Goal: Information Seeking & Learning: Learn about a topic

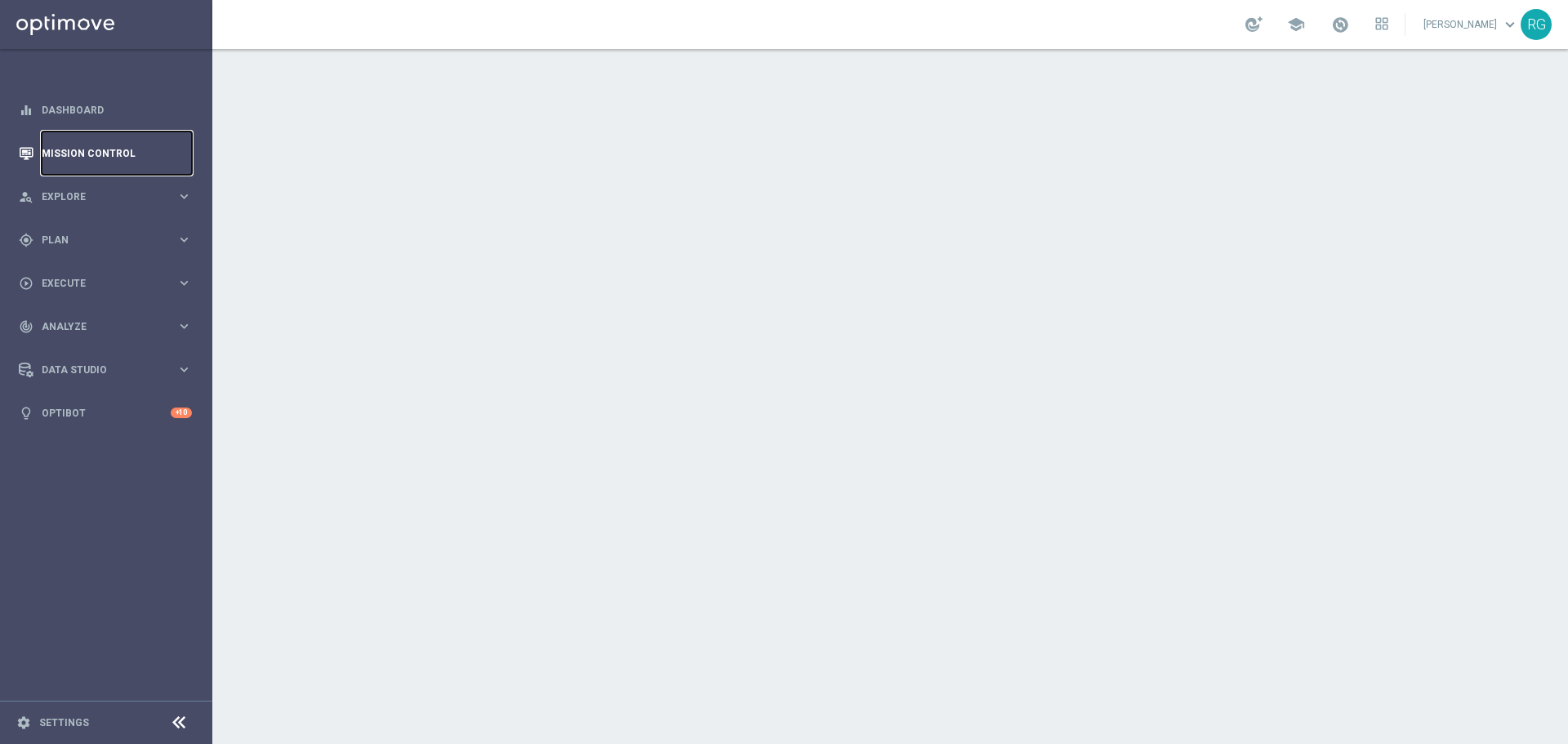
click at [114, 149] on link "Mission Control" at bounding box center [116, 152] width 150 height 43
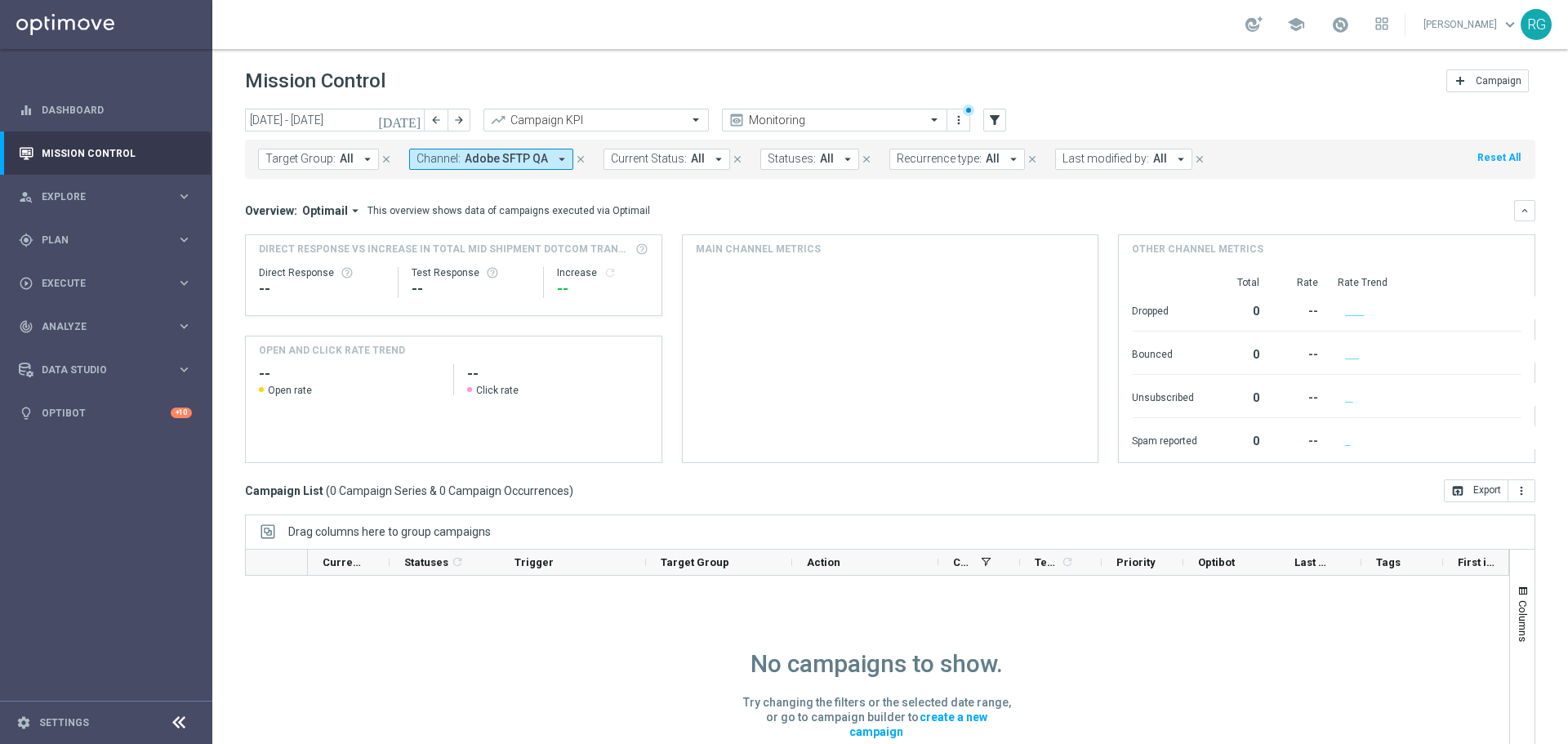
click at [528, 163] on span "Adobe SFTP QA" at bounding box center [506, 158] width 83 height 14
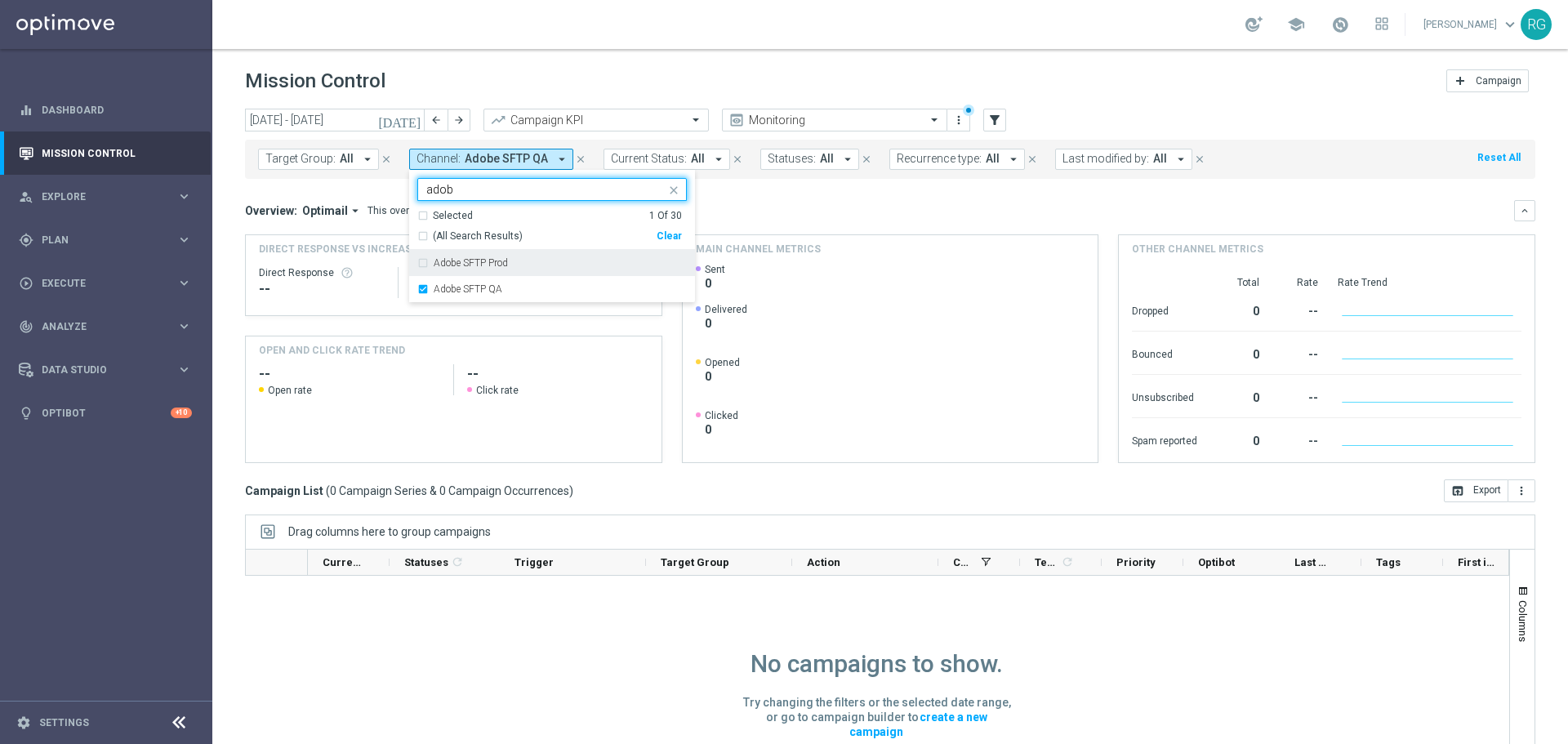
click at [495, 263] on label "Adobe SFTP Prod" at bounding box center [471, 263] width 75 height 10
type input "adob"
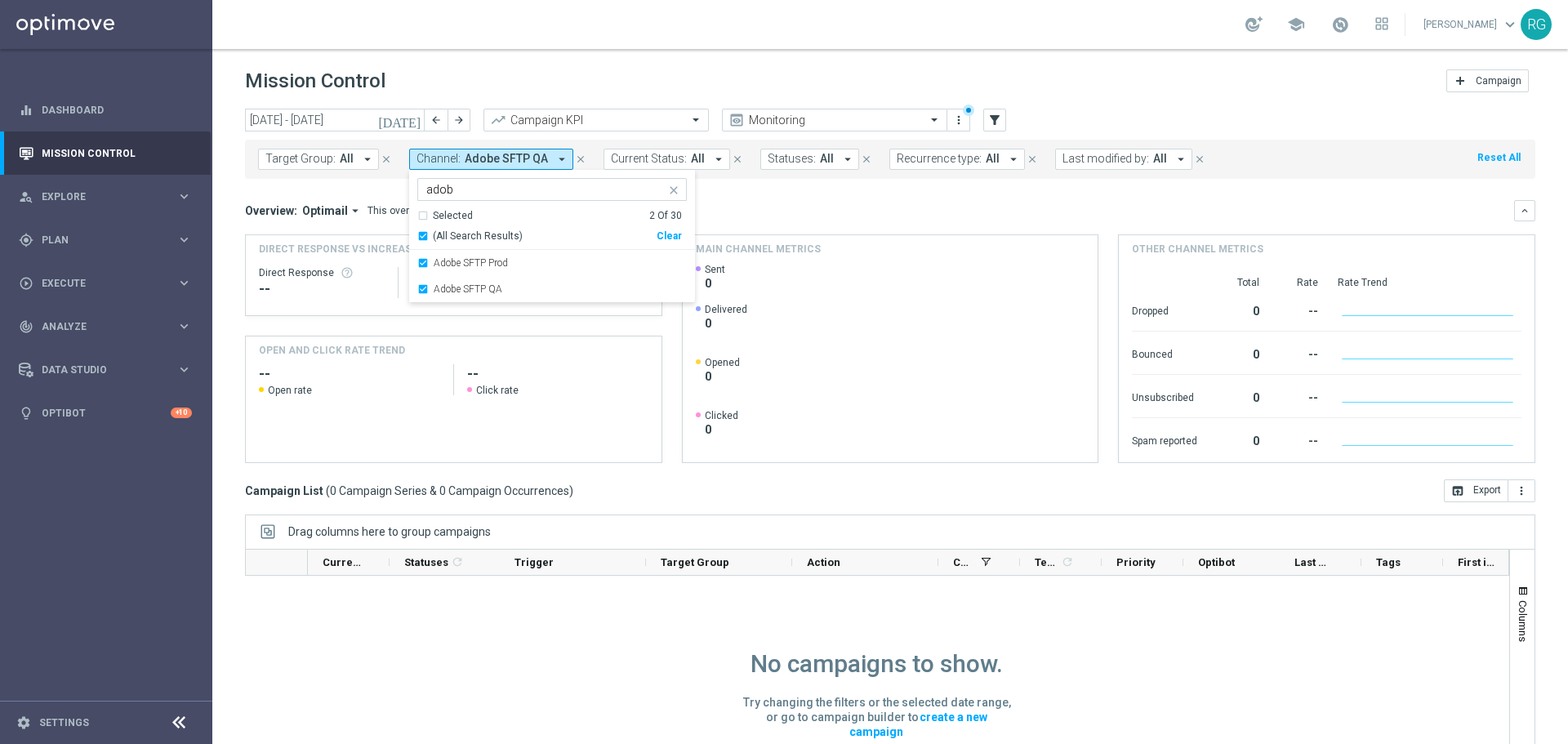
click at [737, 186] on mini-dashboard "Overview: Optimail arrow_drop_down This overview shows data of campaigns execut…" at bounding box center [890, 328] width 1290 height 300
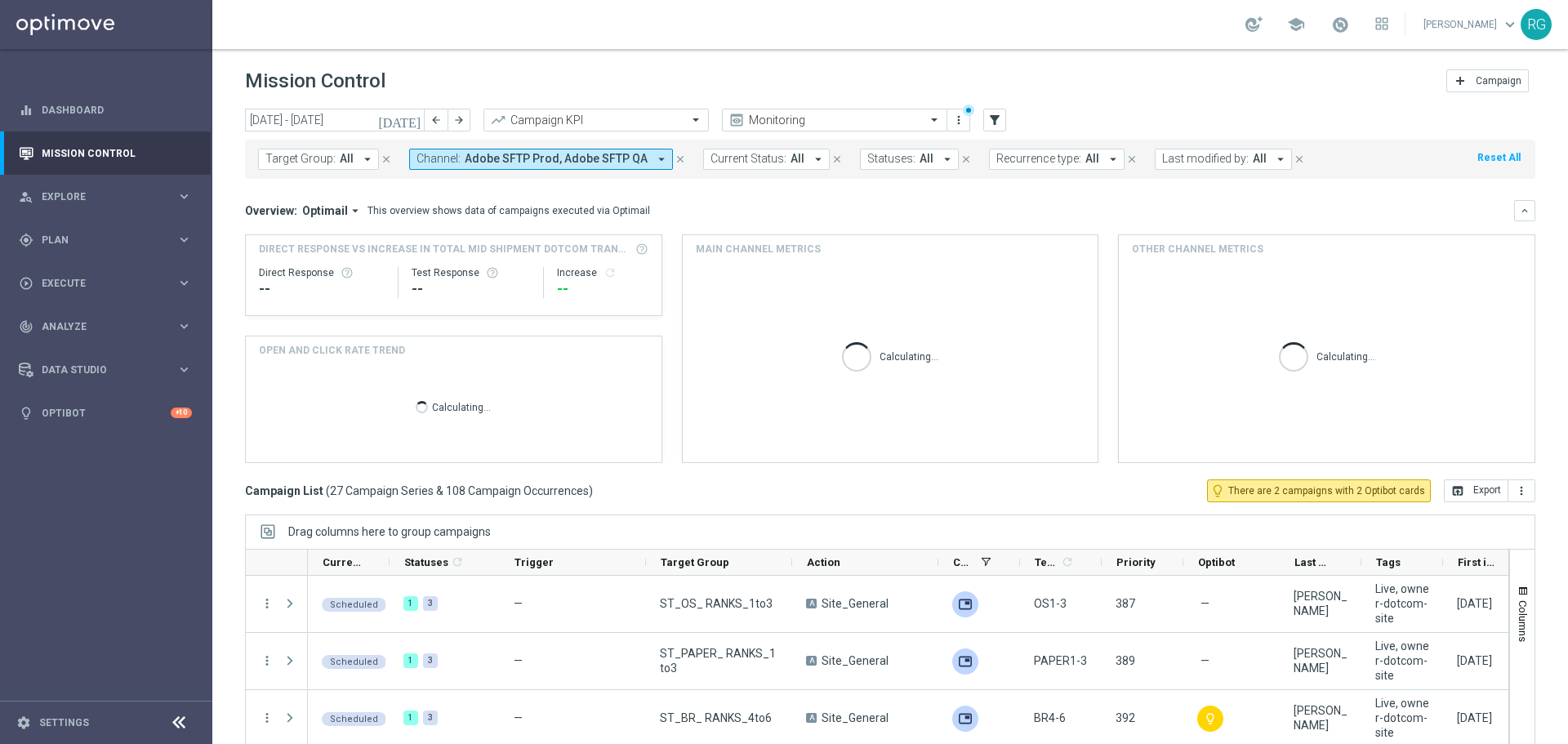
scroll to position [73, 0]
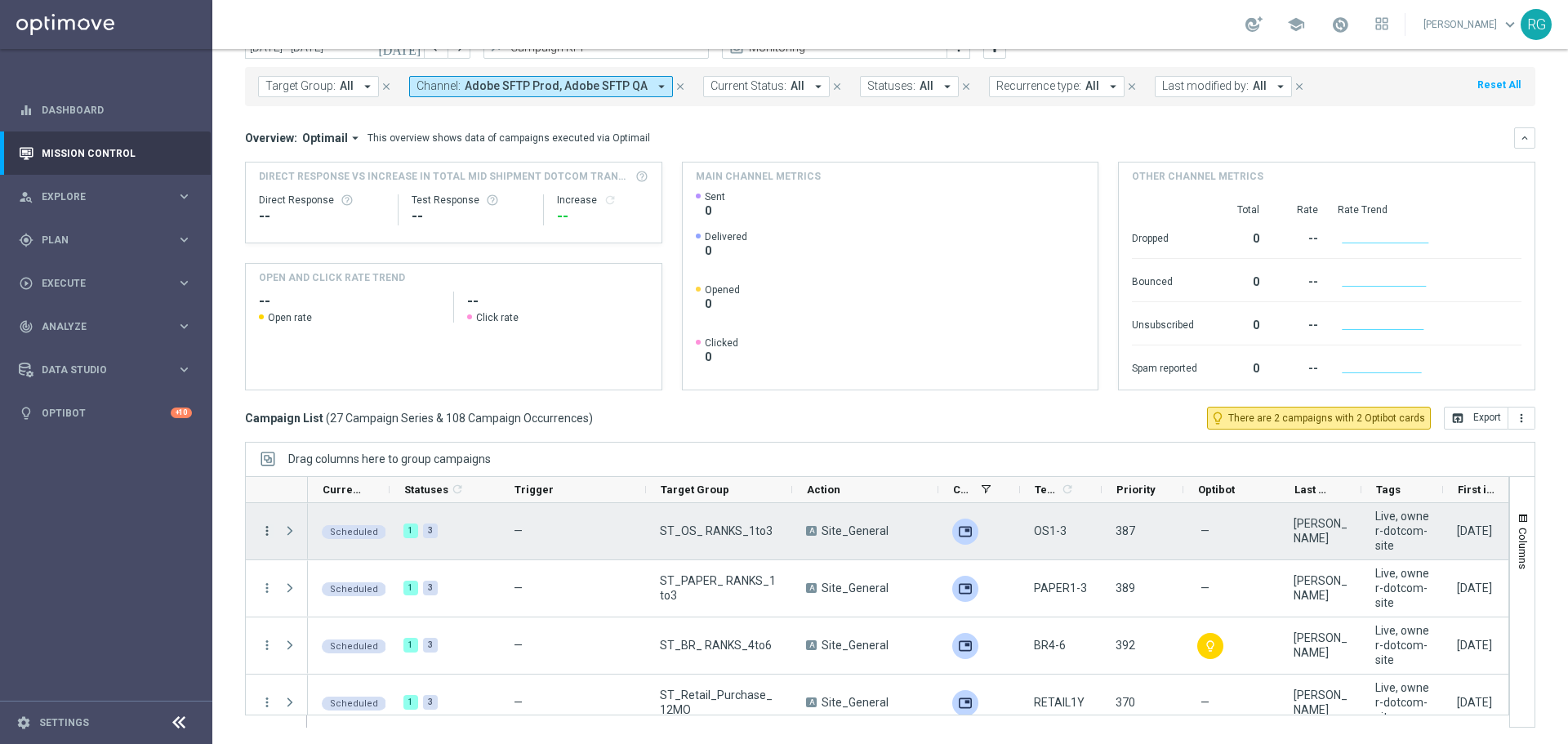
click at [269, 532] on icon "more_vert" at bounding box center [267, 530] width 14 height 14
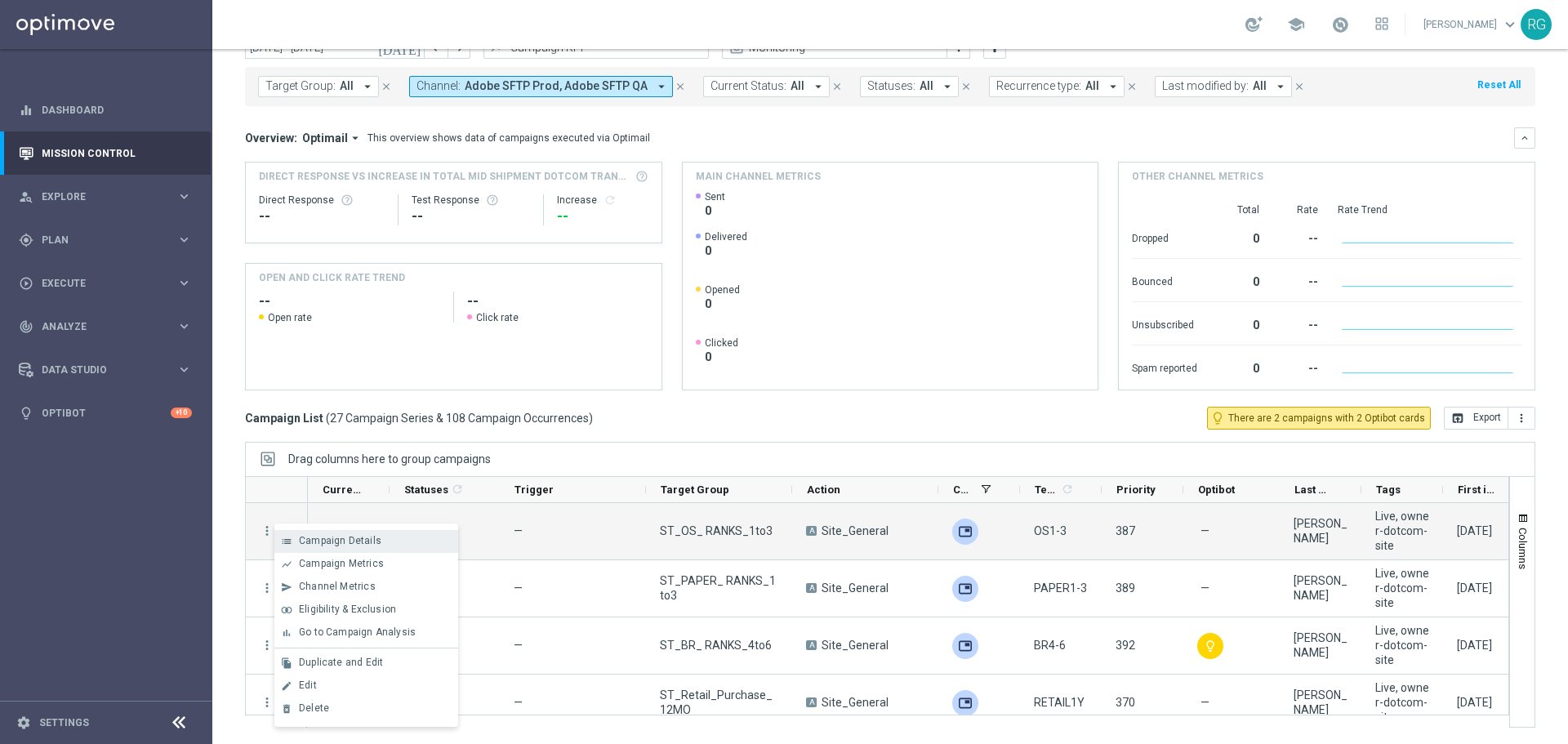
click at [288, 537] on icon "list" at bounding box center [287, 542] width 12 height 12
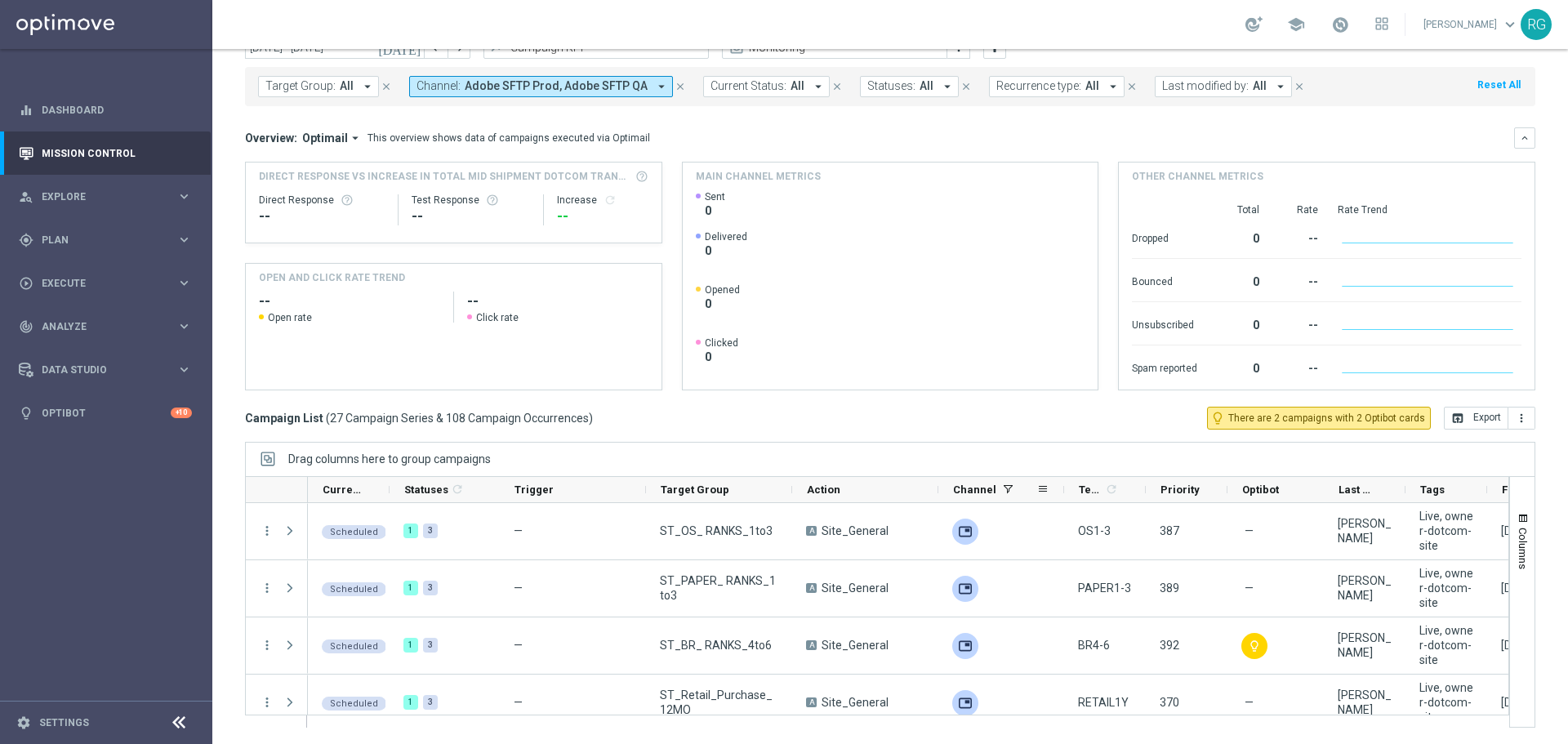
drag, startPoint x: 1019, startPoint y: 488, endPoint x: 1063, endPoint y: 488, distance: 44.0
click at [1063, 488] on div at bounding box center [1064, 489] width 7 height 25
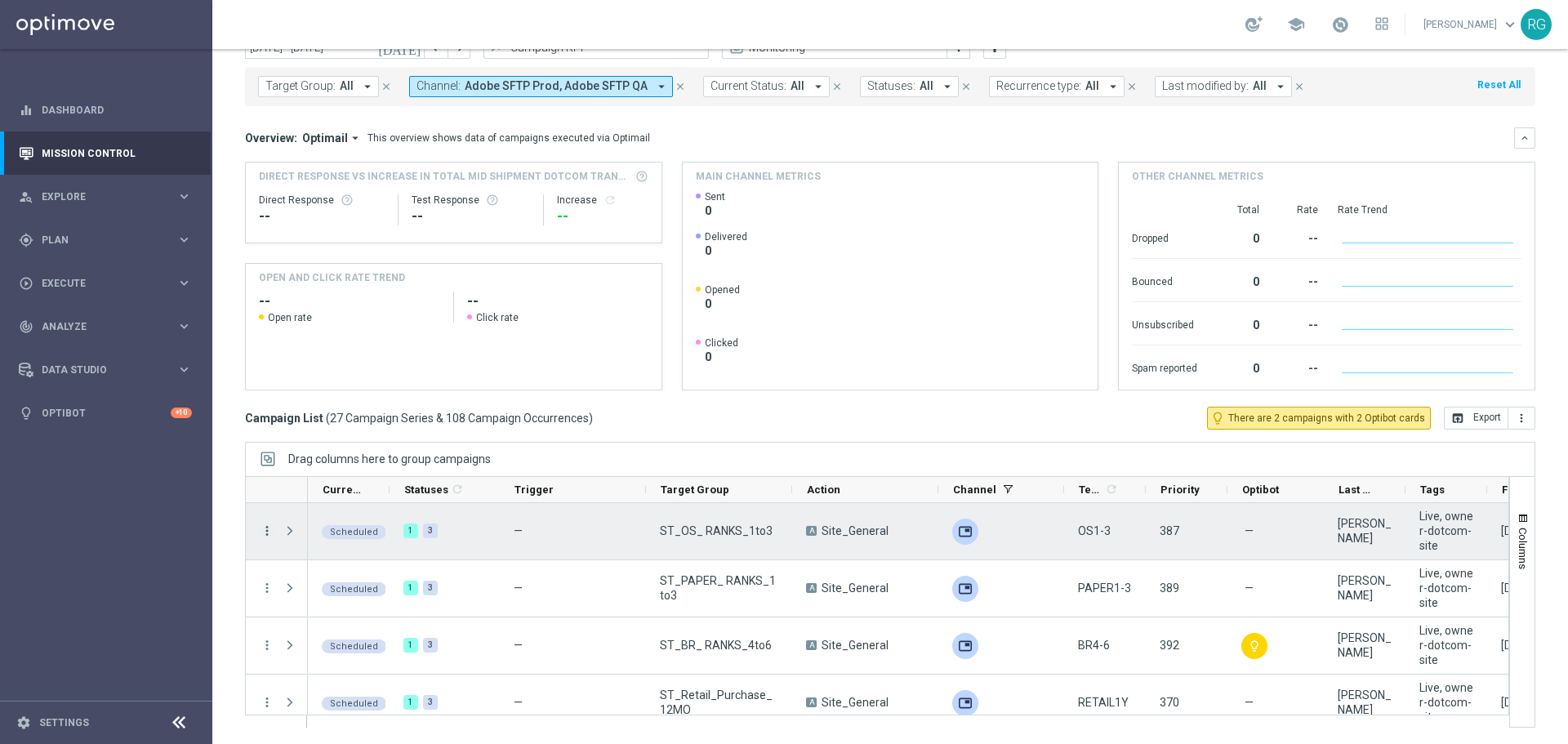
click at [267, 526] on icon "more_vert" at bounding box center [267, 530] width 14 height 14
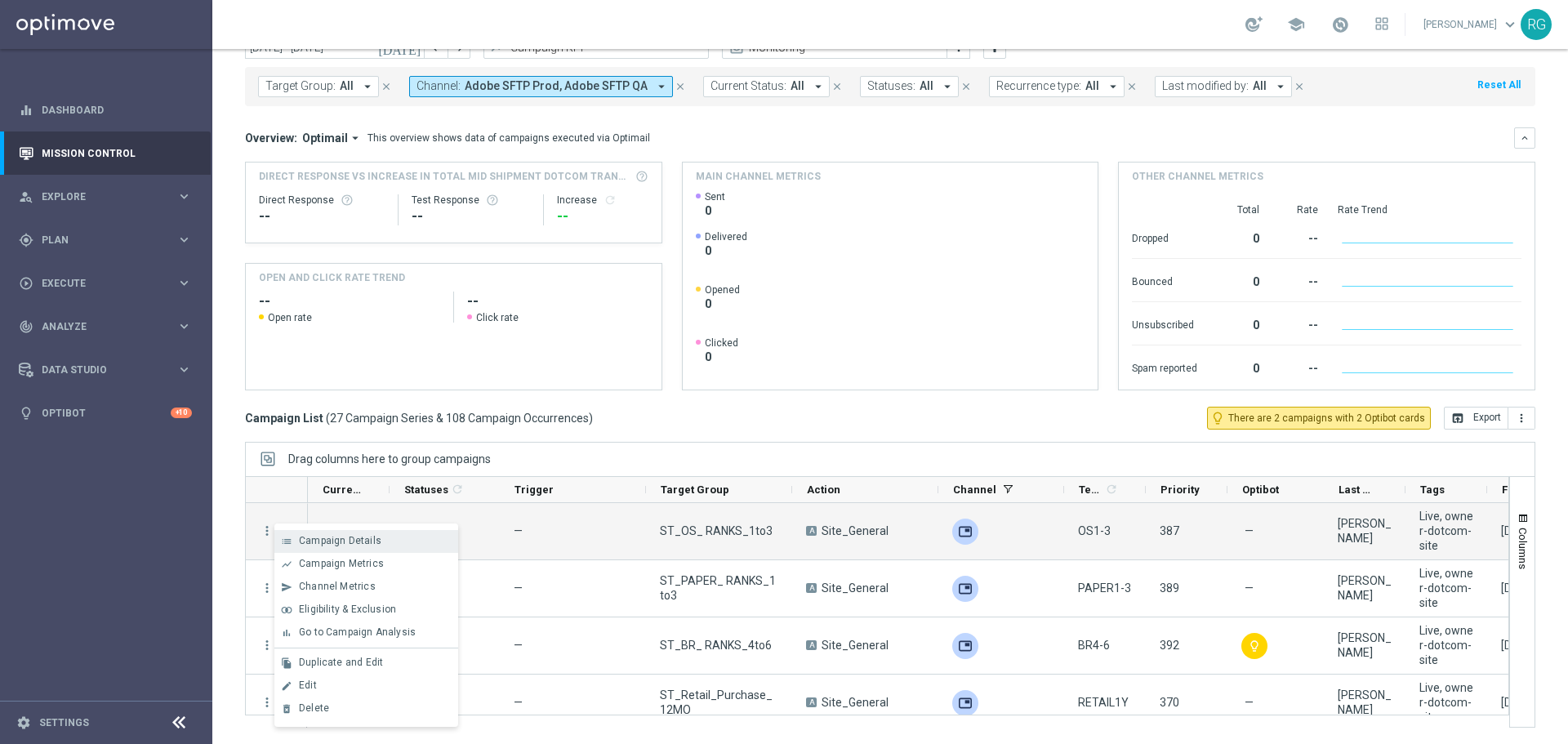
click at [306, 536] on span "Campaign Details" at bounding box center [340, 541] width 82 height 12
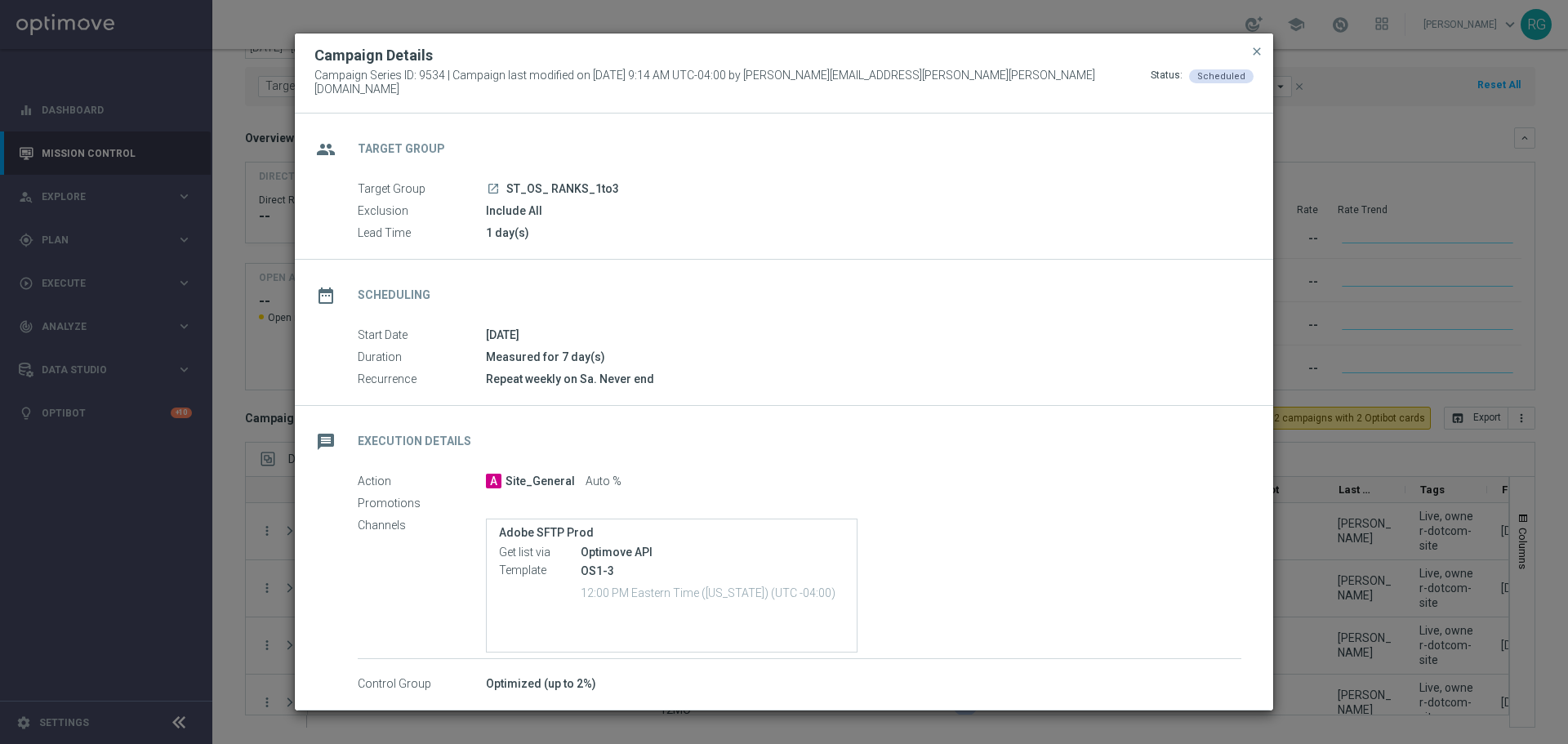
click at [631, 548] on div "Optimove API" at bounding box center [713, 551] width 264 height 16
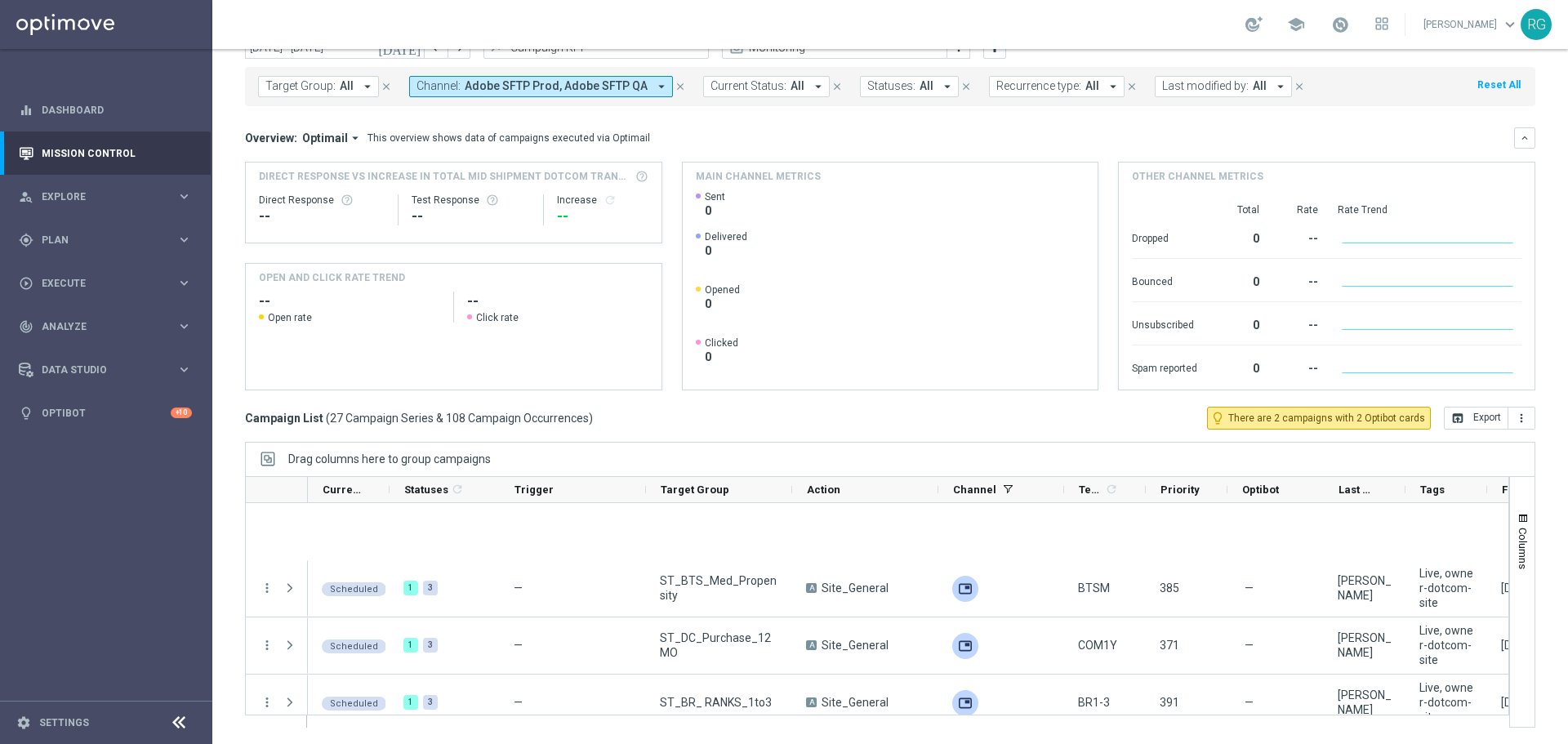
scroll to position [1225, 0]
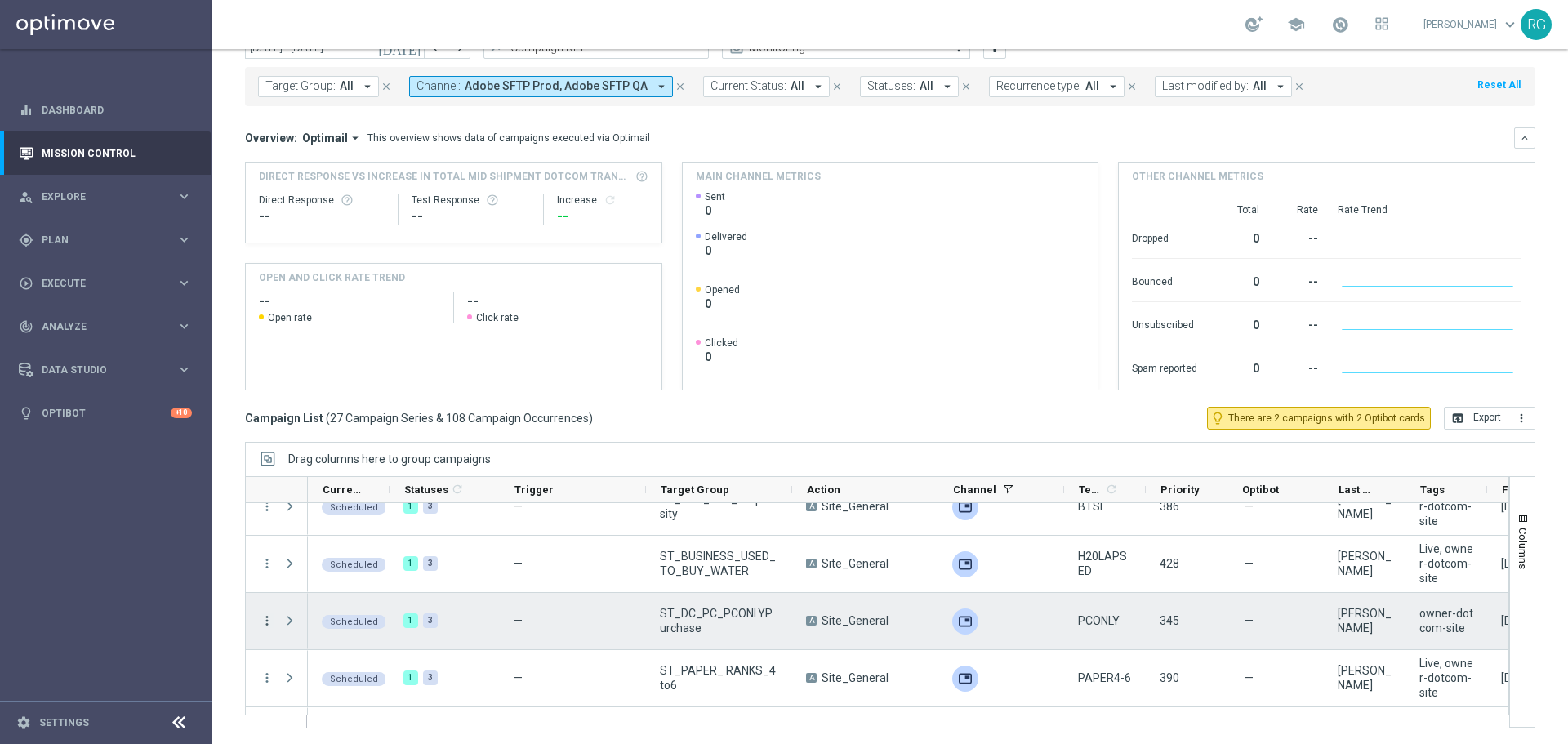
click at [263, 627] on icon "more_vert" at bounding box center [267, 620] width 14 height 14
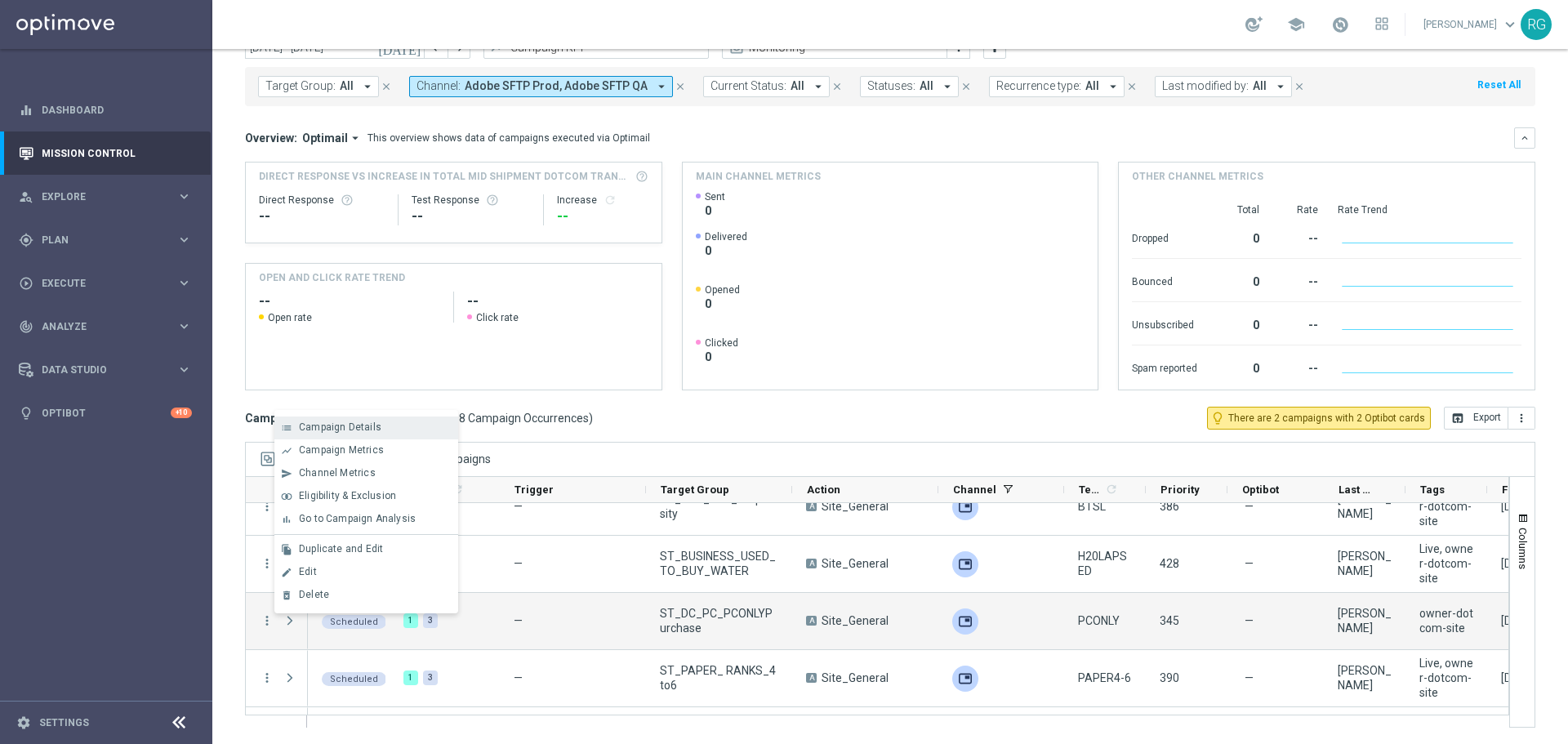
click at [376, 422] on span "Campaign Details" at bounding box center [340, 427] width 82 height 12
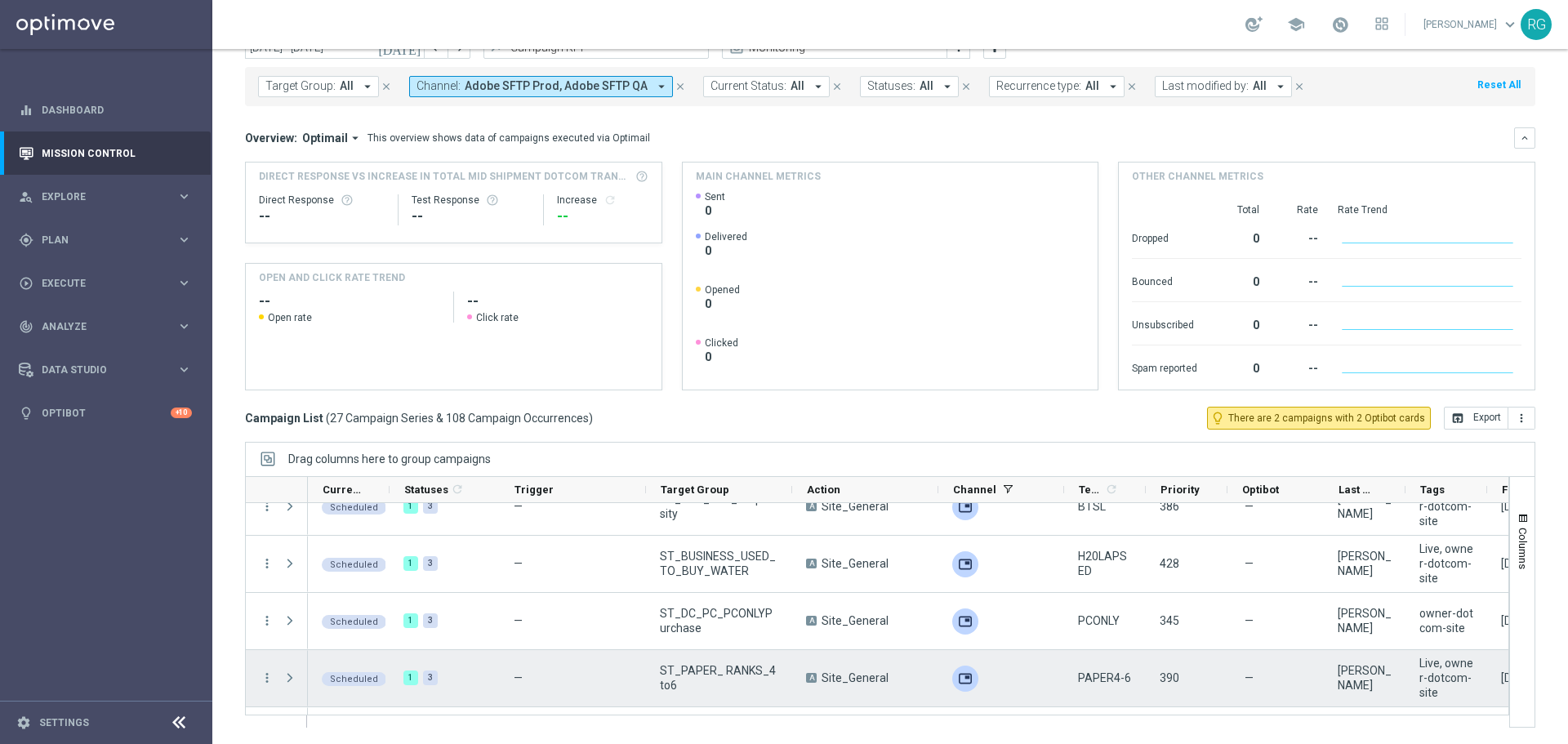
scroll to position [1331, 0]
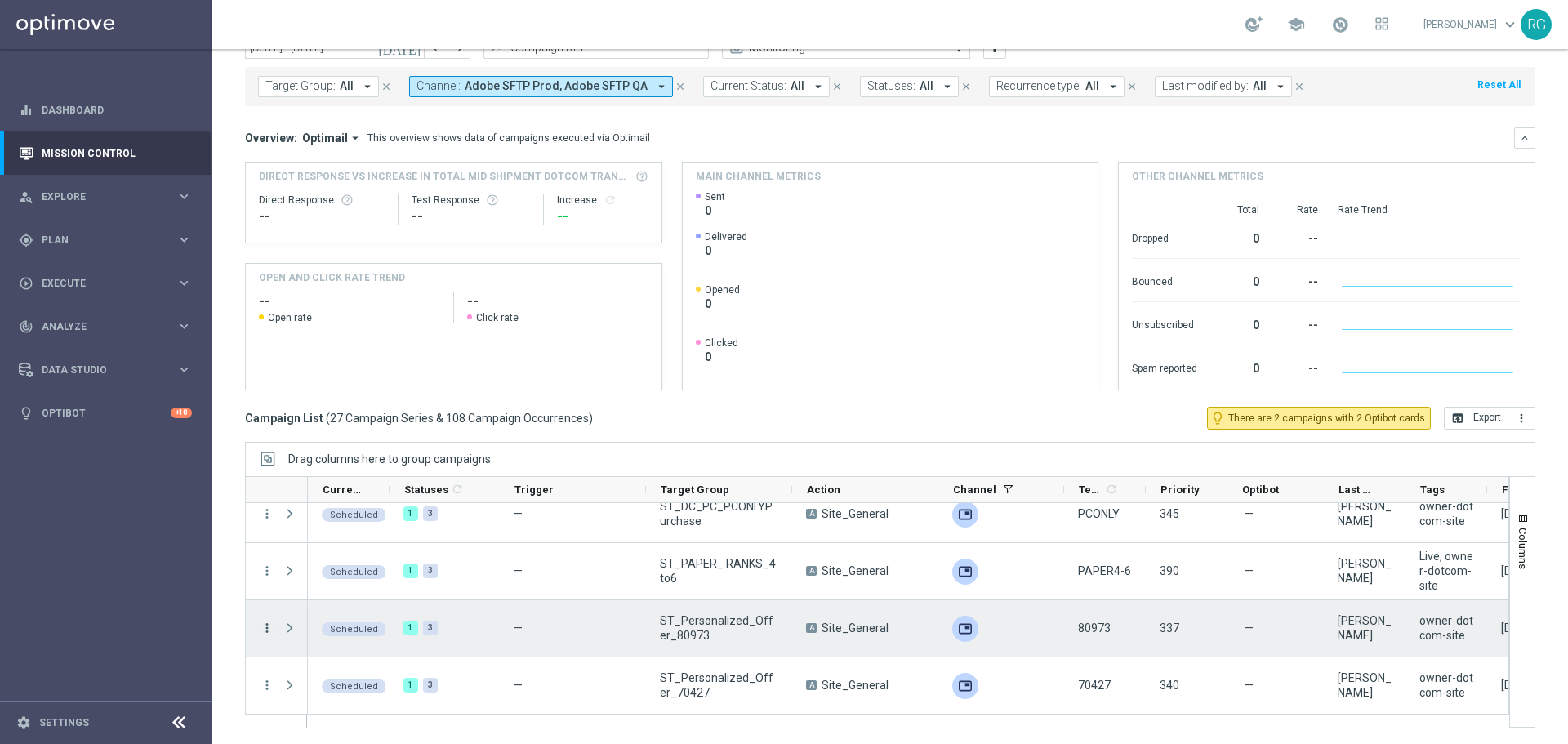
click at [261, 626] on icon "more_vert" at bounding box center [267, 627] width 14 height 14
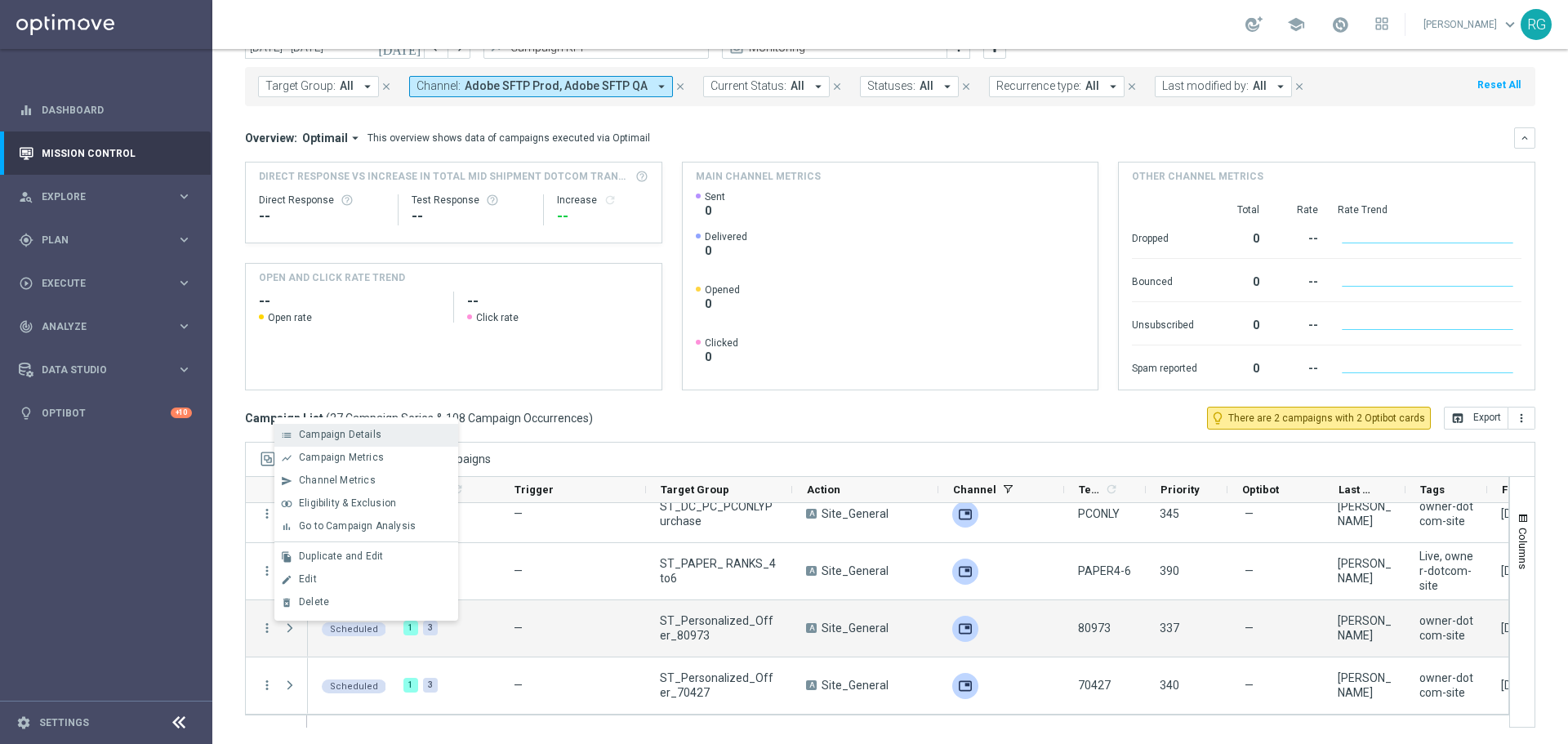
click at [361, 435] on span "Campaign Details" at bounding box center [340, 434] width 82 height 12
